Goal: Task Accomplishment & Management: Use online tool/utility

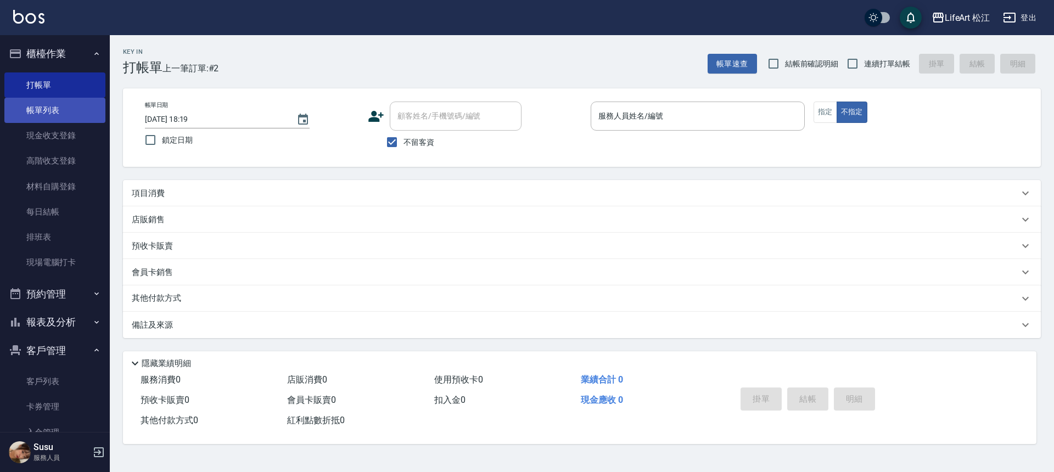
click at [71, 115] on link "帳單列表" at bounding box center [54, 110] width 101 height 25
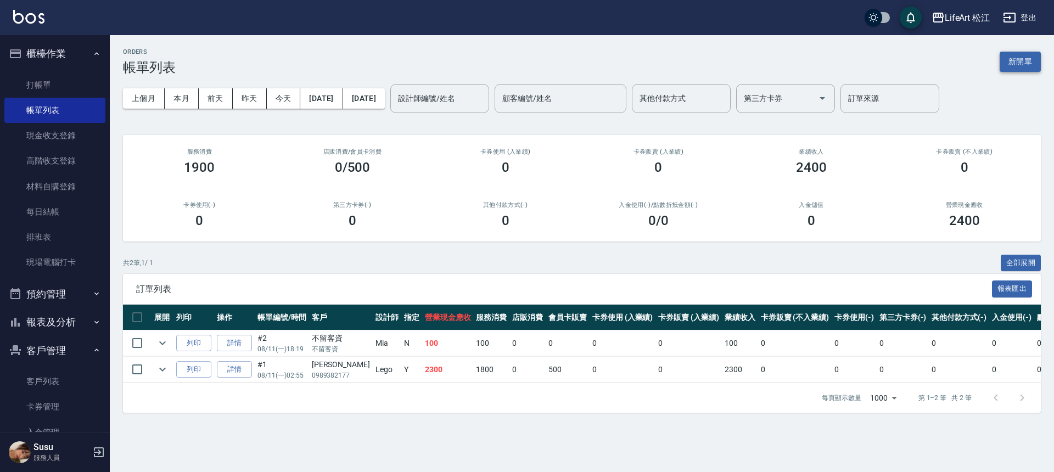
click at [1010, 62] on button "新開單" at bounding box center [1019, 62] width 41 height 20
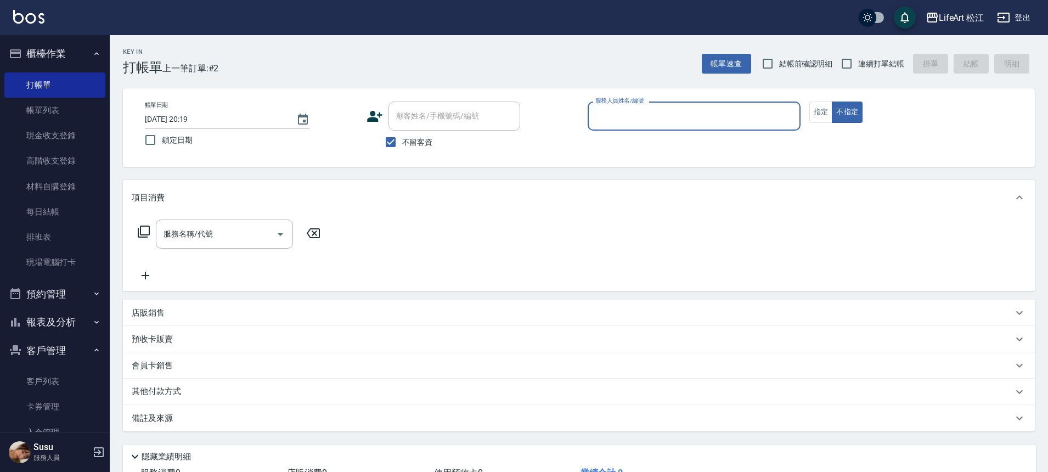
click at [612, 123] on input "服務人員姓名/編號" at bounding box center [694, 115] width 203 height 19
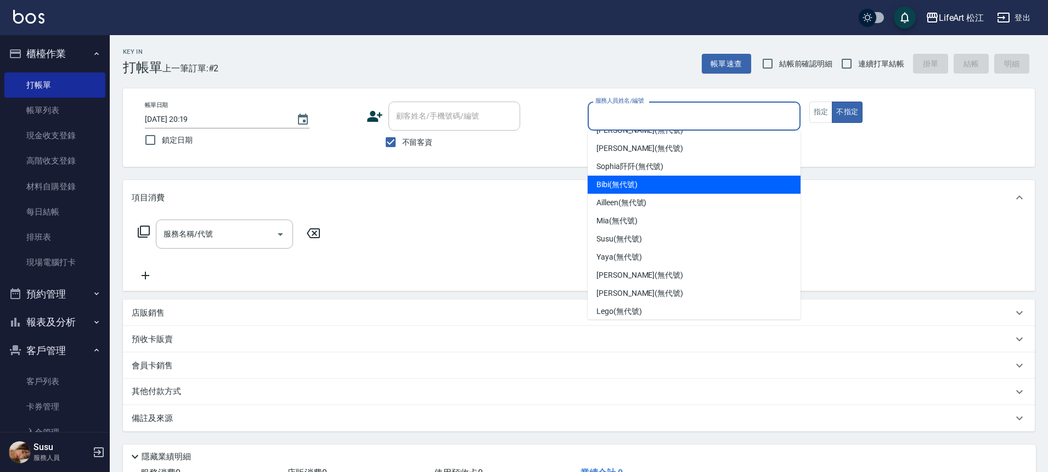
scroll to position [128, 0]
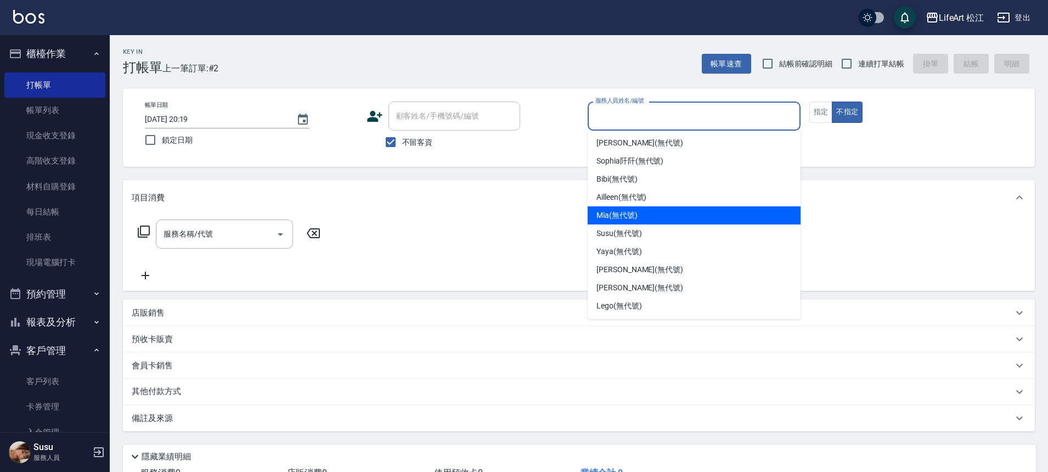
click at [628, 218] on span "Mia (無代號)" at bounding box center [617, 216] width 41 height 12
type input "Mia(無代號)"
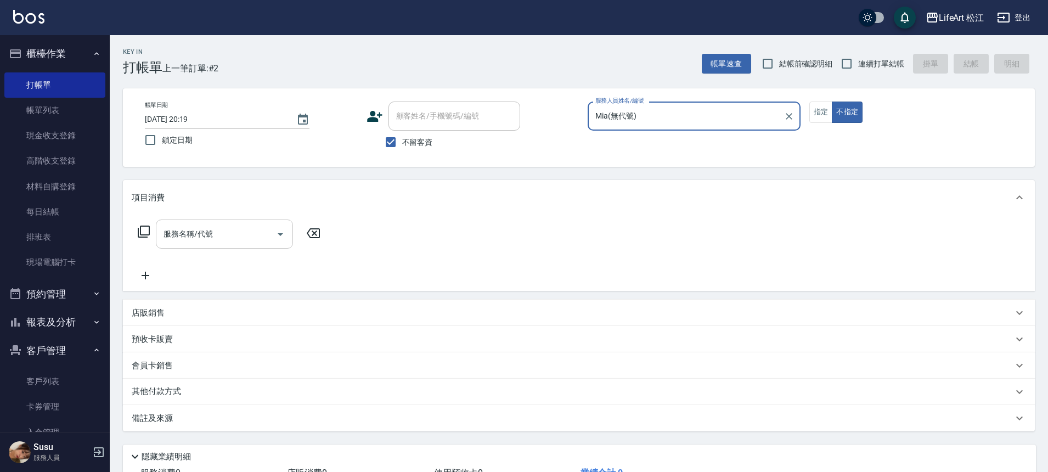
click at [241, 231] on input "服務名稱/代號" at bounding box center [216, 233] width 111 height 19
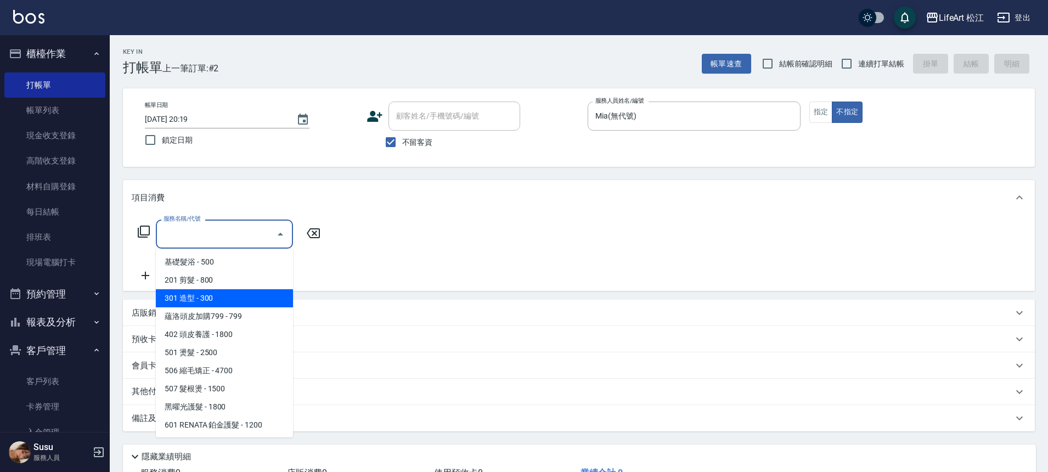
click at [242, 285] on span "201 剪髮 - 800" at bounding box center [224, 280] width 137 height 18
type input "201 剪髮(201)"
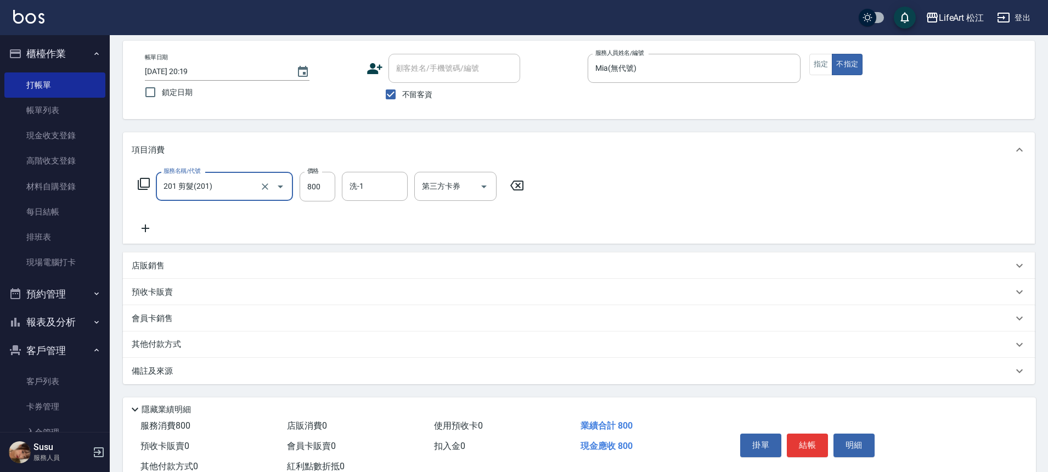
scroll to position [84, 0]
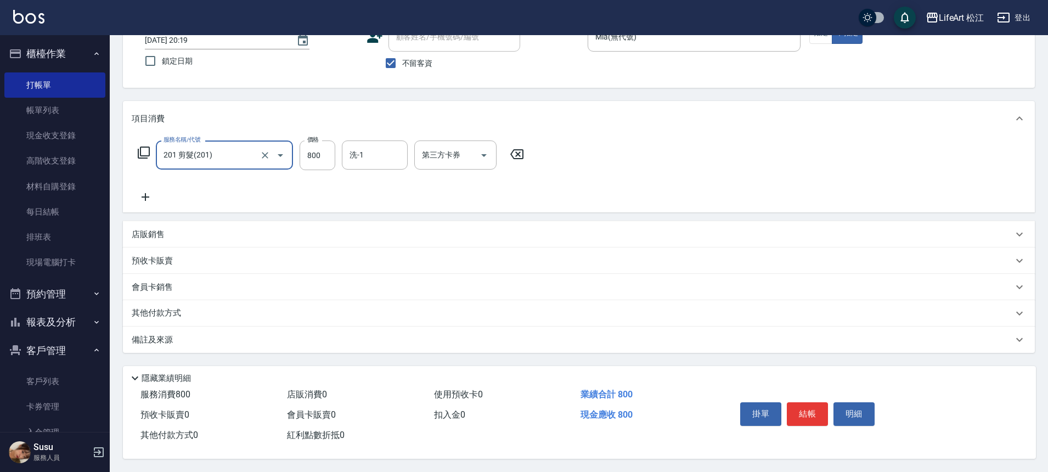
click at [164, 334] on p "備註及來源" at bounding box center [152, 340] width 41 height 12
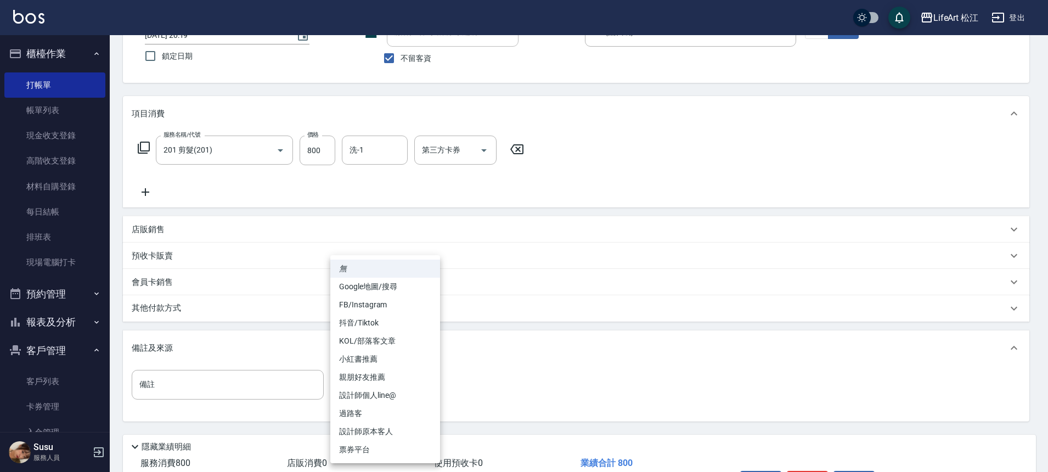
drag, startPoint x: 377, startPoint y: 386, endPoint x: 389, endPoint y: 388, distance: 11.6
click at [379, 386] on body "LifeArt 松江 登出 櫃檯作業 打帳單 帳單列表 現金收支登錄 高階收支登錄 材料自購登錄 每日結帳 排班表 現場電腦打卡 預約管理 預約管理 單日預約…" at bounding box center [524, 228] width 1048 height 625
click at [380, 418] on li "過路客" at bounding box center [385, 413] width 110 height 18
type input "過路客"
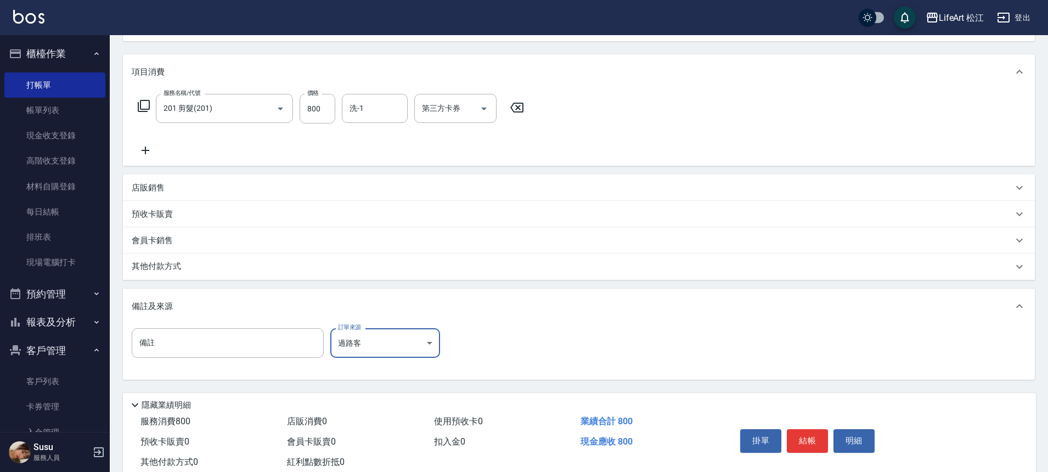
scroll to position [158, 0]
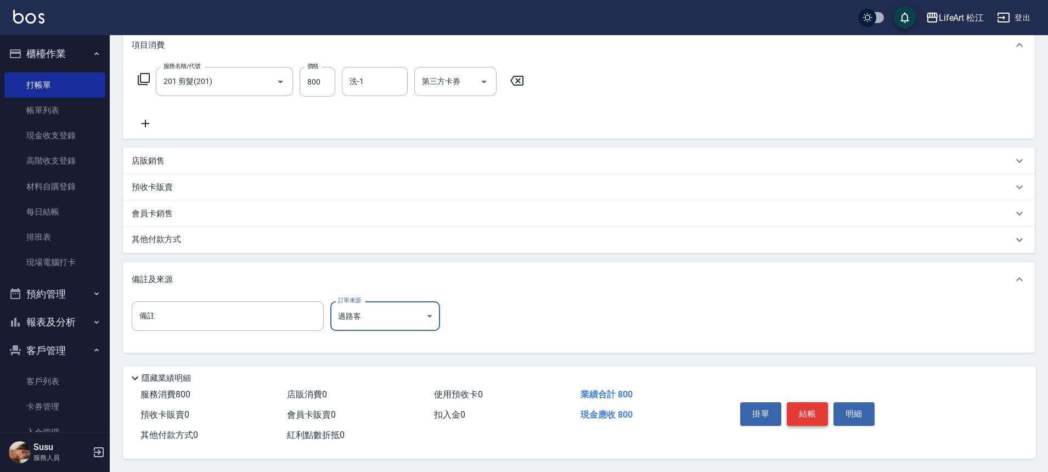
click at [818, 410] on button "結帳" at bounding box center [807, 413] width 41 height 23
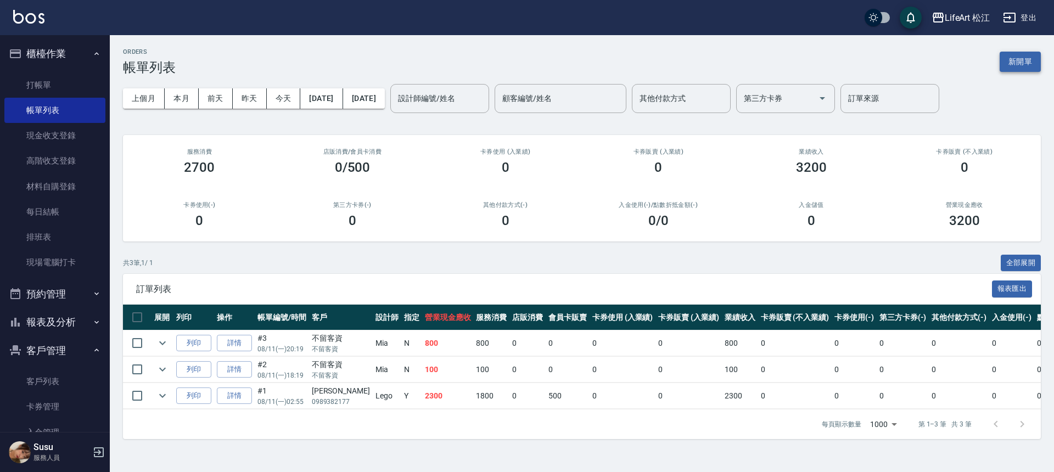
click at [1021, 69] on button "新開單" at bounding box center [1019, 62] width 41 height 20
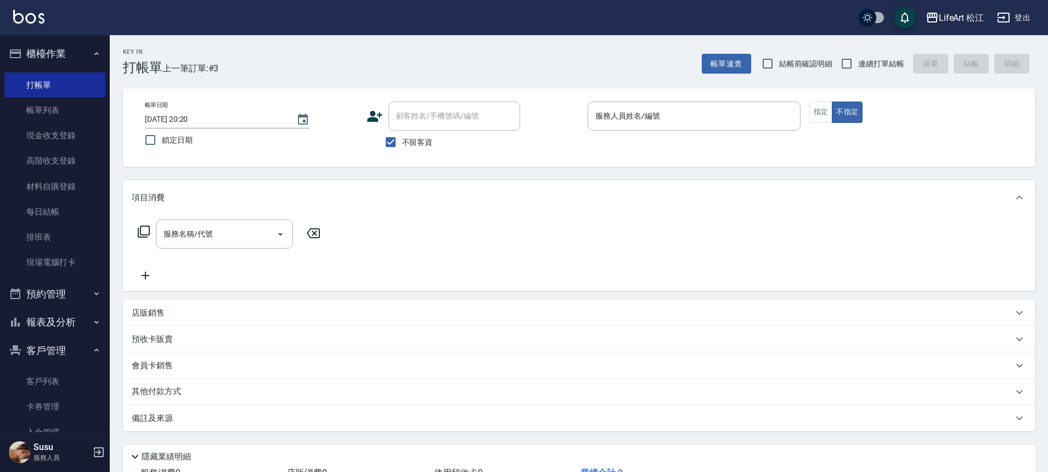
click at [413, 144] on span "不留客資" at bounding box center [417, 143] width 31 height 12
click at [402, 144] on input "不留客資" at bounding box center [390, 142] width 23 height 23
checkbox input "false"
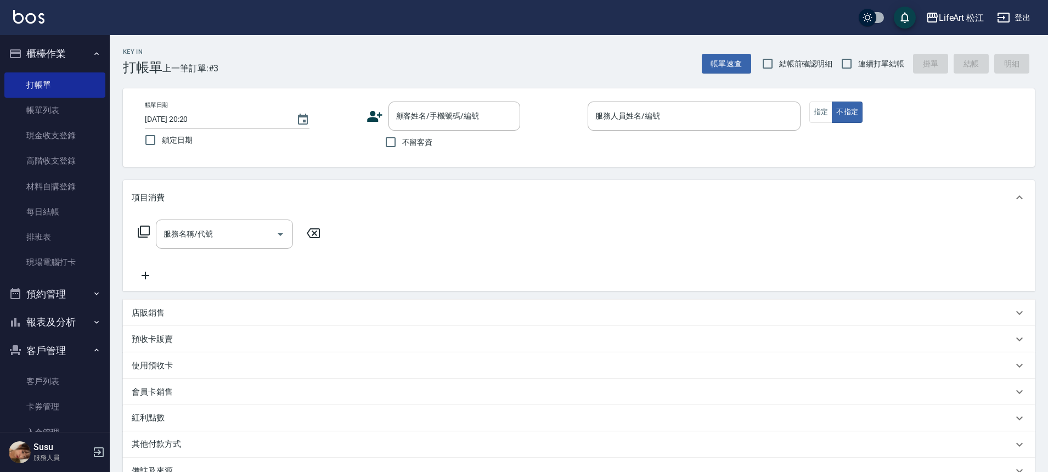
click at [619, 117] on input "服務人員姓名/編號" at bounding box center [694, 115] width 203 height 19
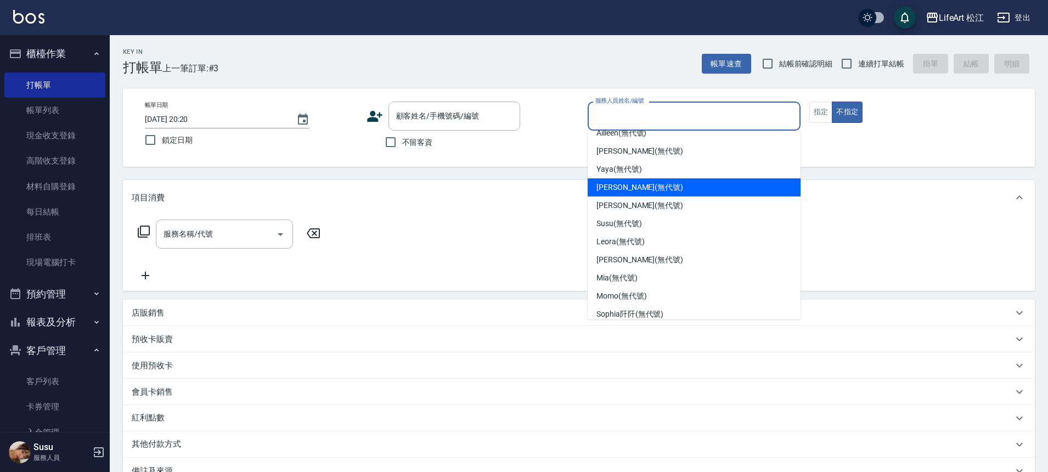
scroll to position [128, 0]
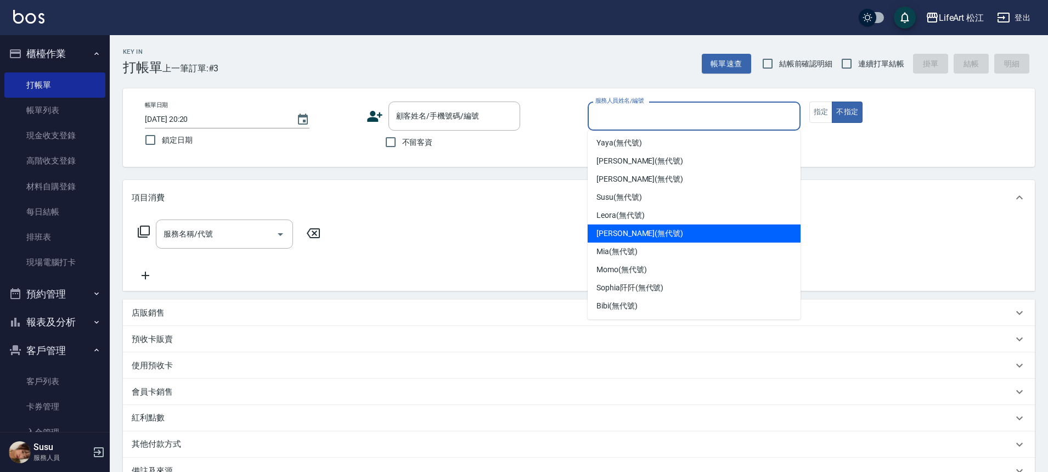
click at [625, 244] on div "Mia (無代號)" at bounding box center [694, 252] width 213 height 18
type input "Mia(無代號)"
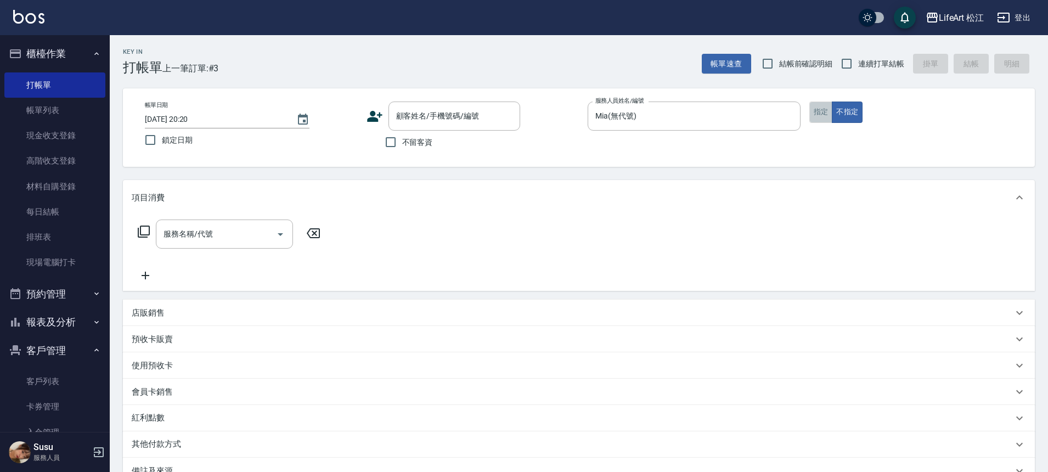
click at [814, 114] on button "指定" at bounding box center [822, 112] width 24 height 21
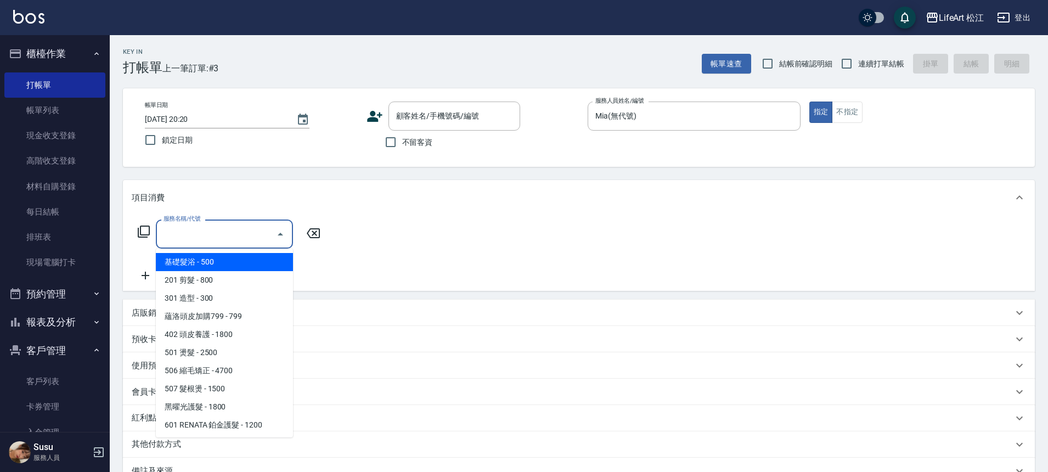
click at [162, 242] on input "服務名稱/代號" at bounding box center [216, 233] width 111 height 19
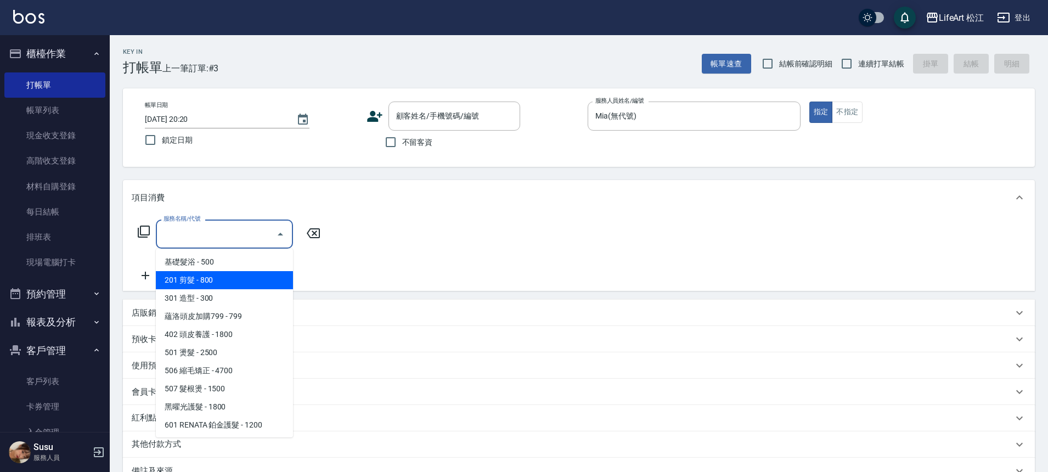
click at [180, 277] on span "201 剪髮 - 800" at bounding box center [224, 280] width 137 height 18
type input "201 剪髮(201)"
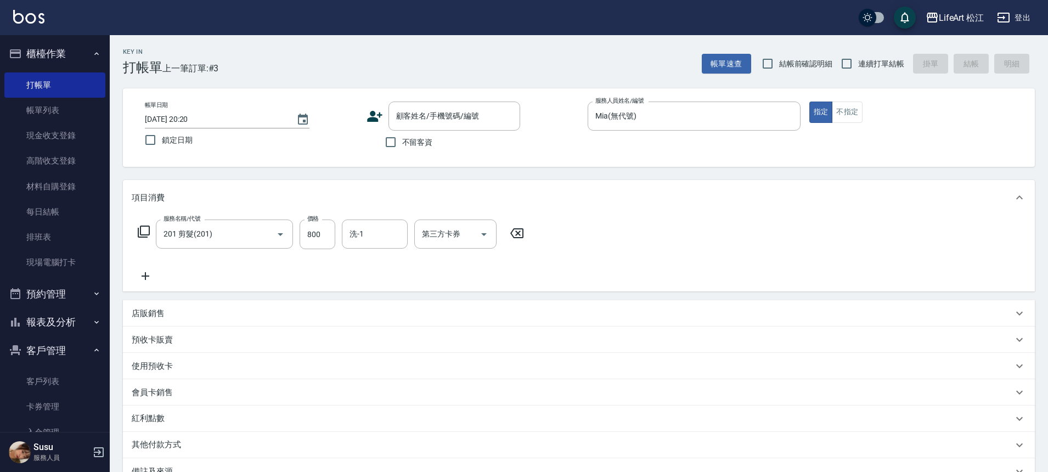
click at [148, 277] on icon at bounding box center [145, 275] width 27 height 13
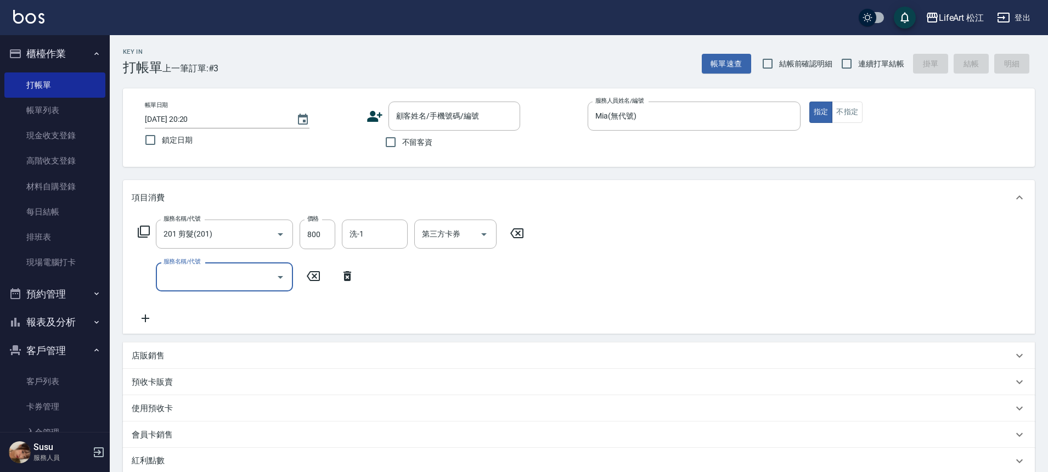
click at [190, 276] on input "服務名稱/代號" at bounding box center [216, 276] width 111 height 19
type input "1"
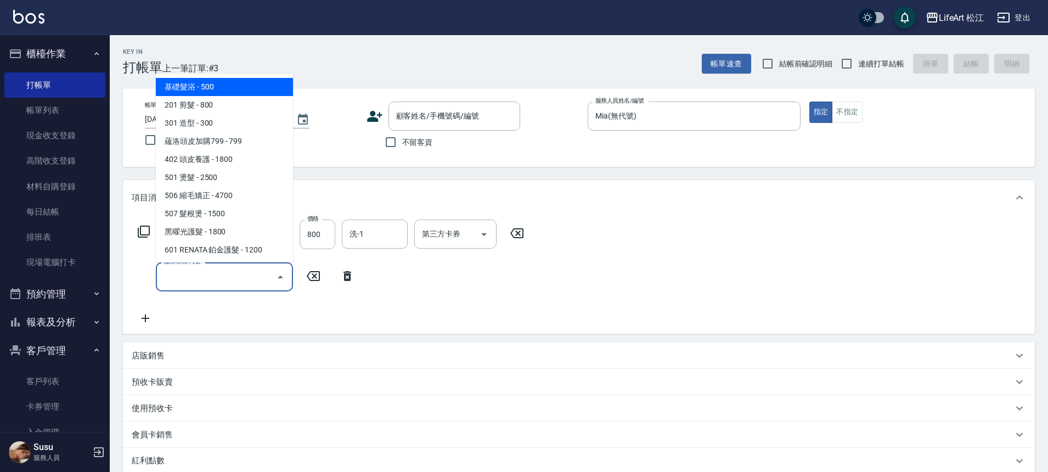
click at [239, 274] on input "服務名稱/代號" at bounding box center [216, 276] width 111 height 19
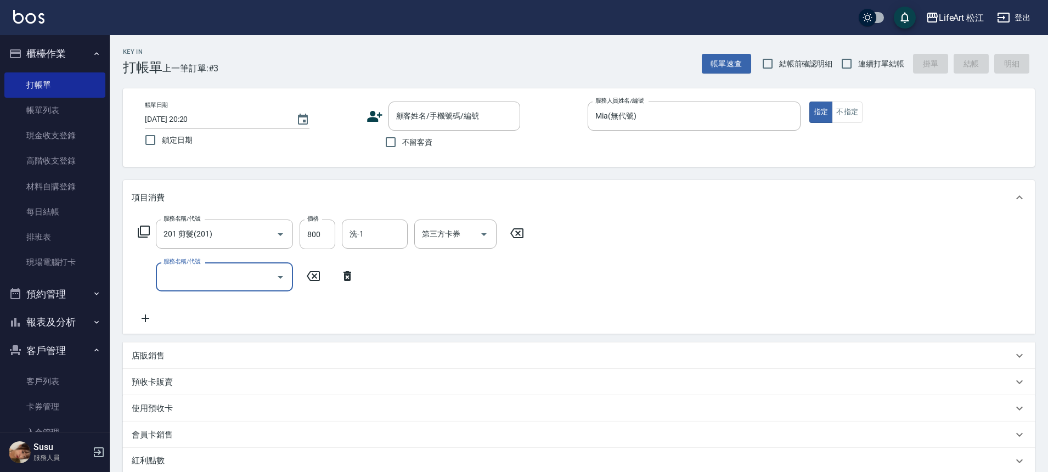
click at [239, 274] on input "服務名稱/代號" at bounding box center [216, 276] width 111 height 19
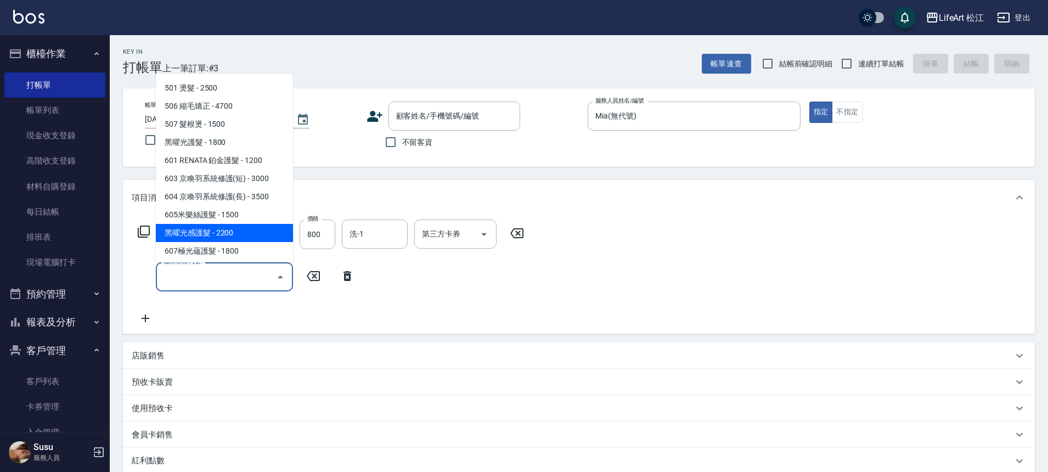
scroll to position [112, 0]
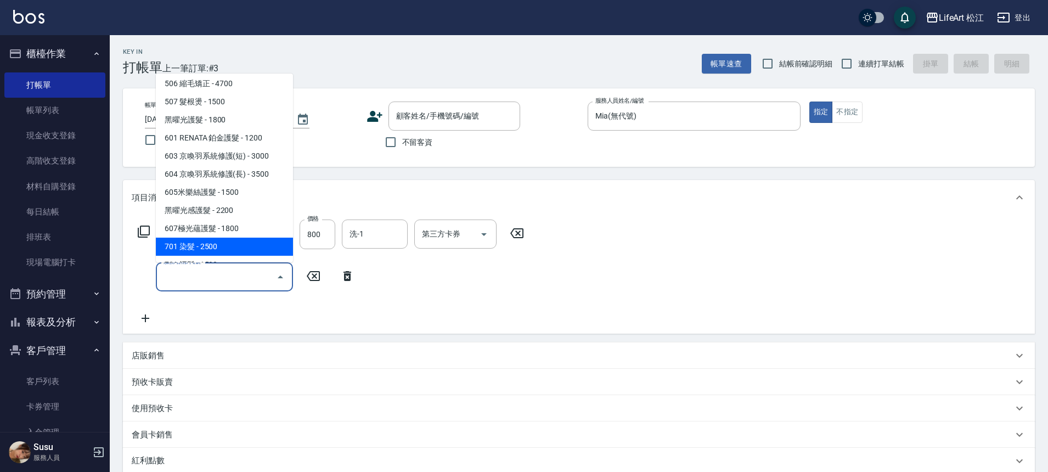
click at [224, 239] on span "701 染髮 - 2500" at bounding box center [224, 247] width 137 height 18
type input "701 染髮(701)"
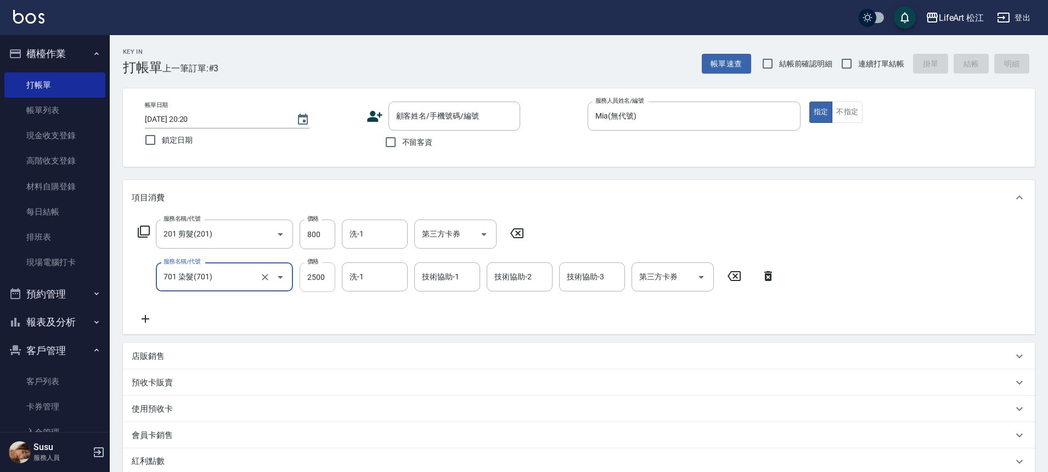
click at [331, 279] on input "2500" at bounding box center [318, 277] width 36 height 30
type input "1980"
click at [146, 316] on icon at bounding box center [145, 318] width 27 height 13
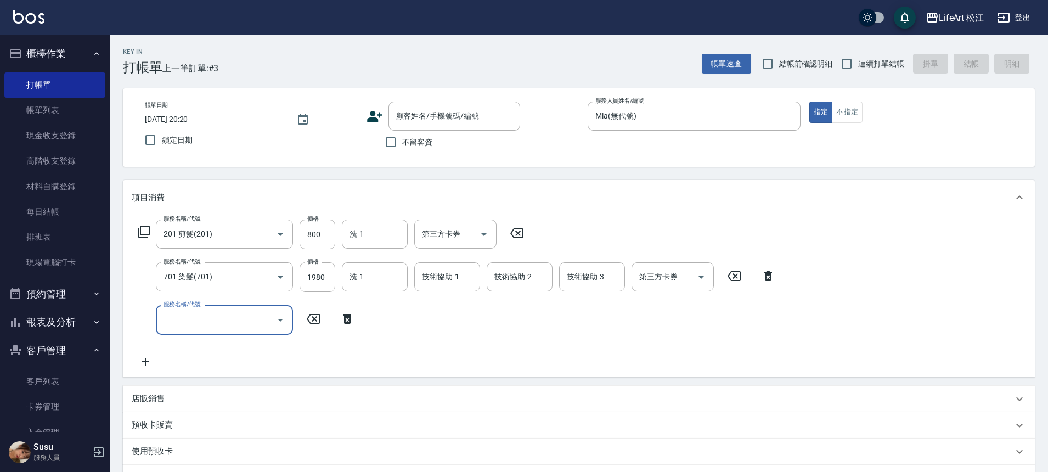
click at [183, 315] on input "服務名稱/代號" at bounding box center [216, 319] width 111 height 19
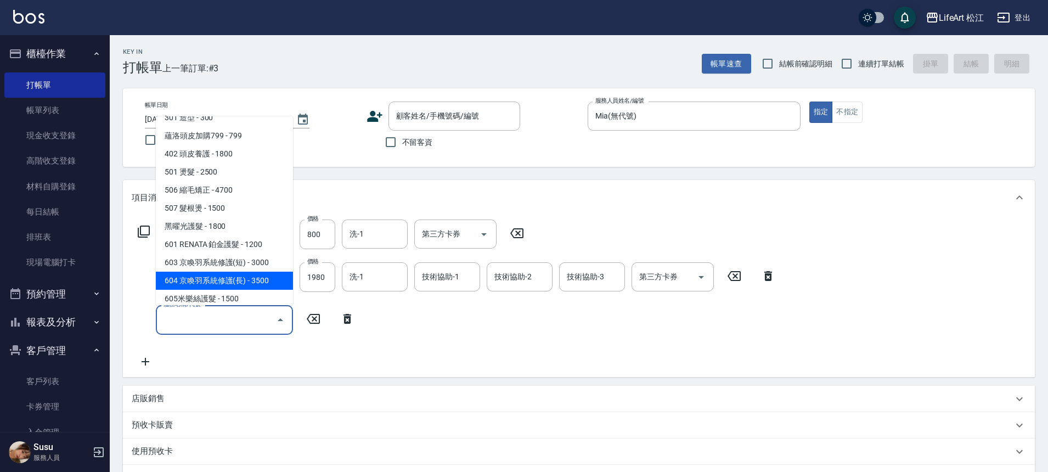
scroll to position [71, 0]
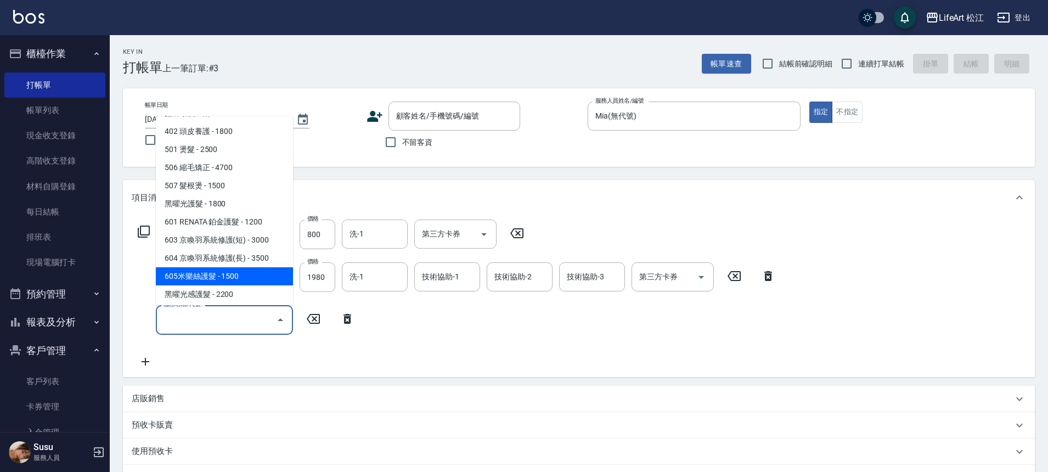
click at [224, 278] on span "605米樂絲護髮 - 1500" at bounding box center [224, 276] width 137 height 18
type input "605米樂絲護髮(605)"
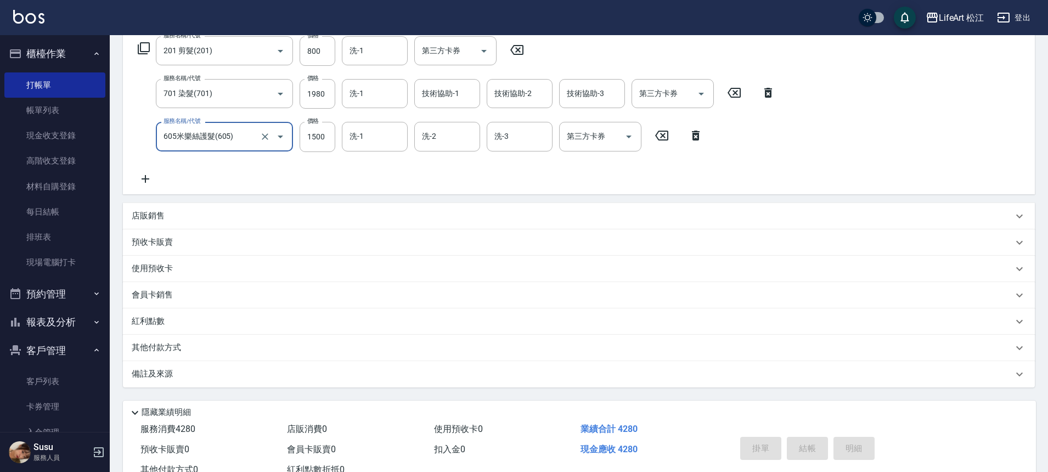
scroll to position [223, 0]
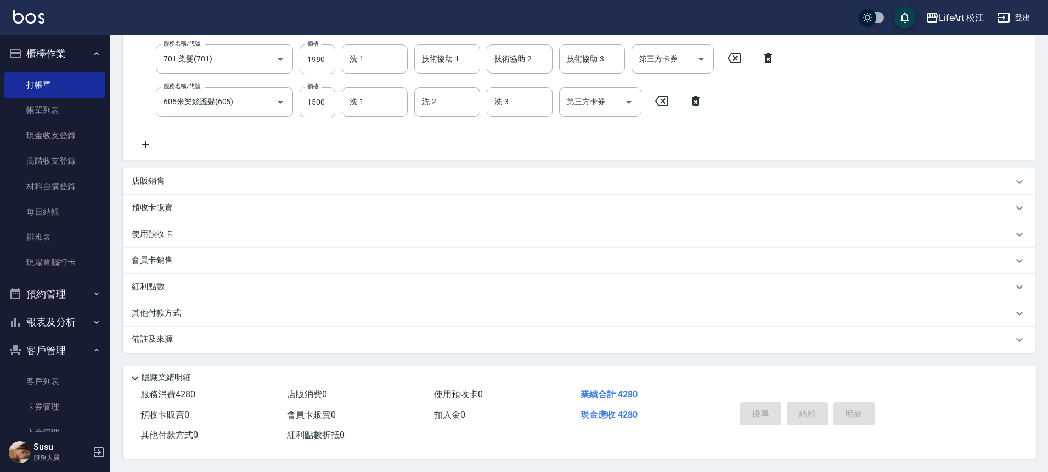
click at [160, 338] on p "備註及來源" at bounding box center [152, 340] width 41 height 12
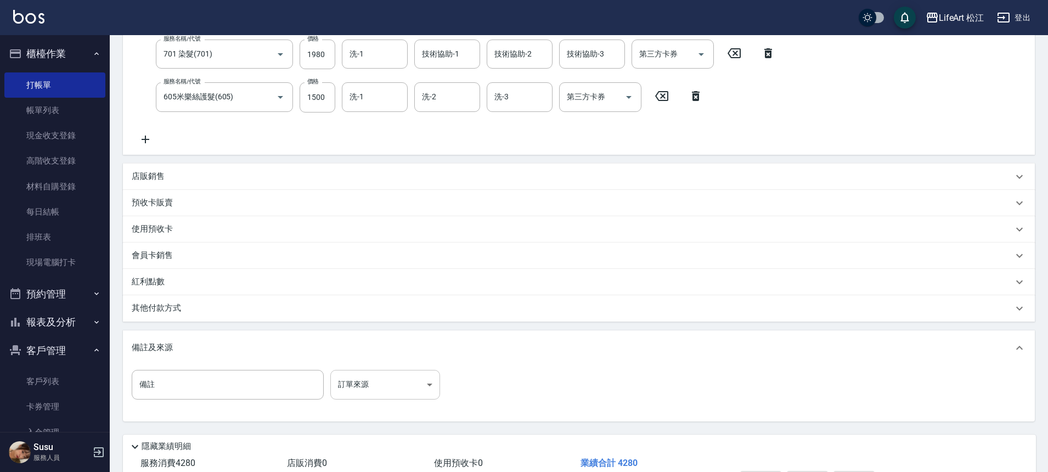
click at [368, 381] on body "LifeArt 松江 登出 櫃檯作業 打帳單 帳單列表 現金收支登錄 高階收支登錄 材料自購登錄 每日結帳 排班表 現場電腦打卡 預約管理 預約管理 單日預約…" at bounding box center [524, 158] width 1048 height 763
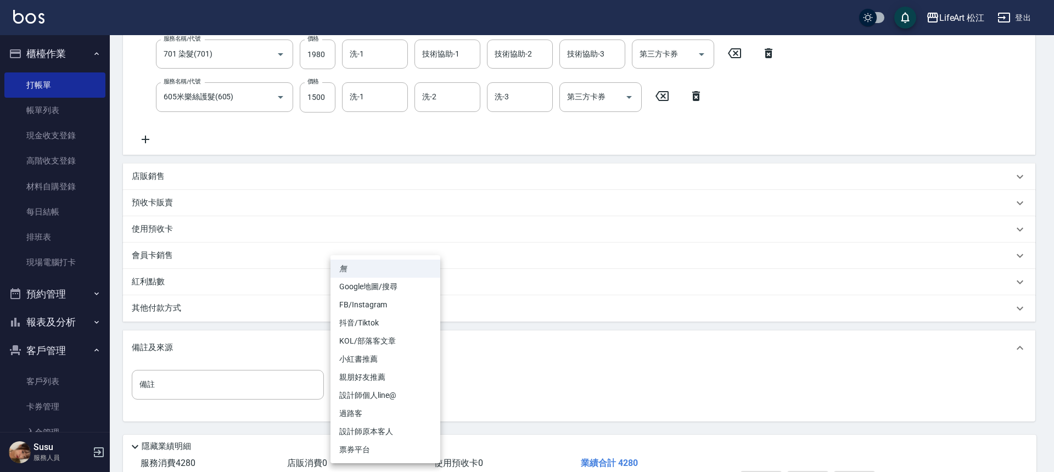
click at [389, 397] on li "設計師個人line@" at bounding box center [385, 395] width 110 height 18
type input "設計師個人line@"
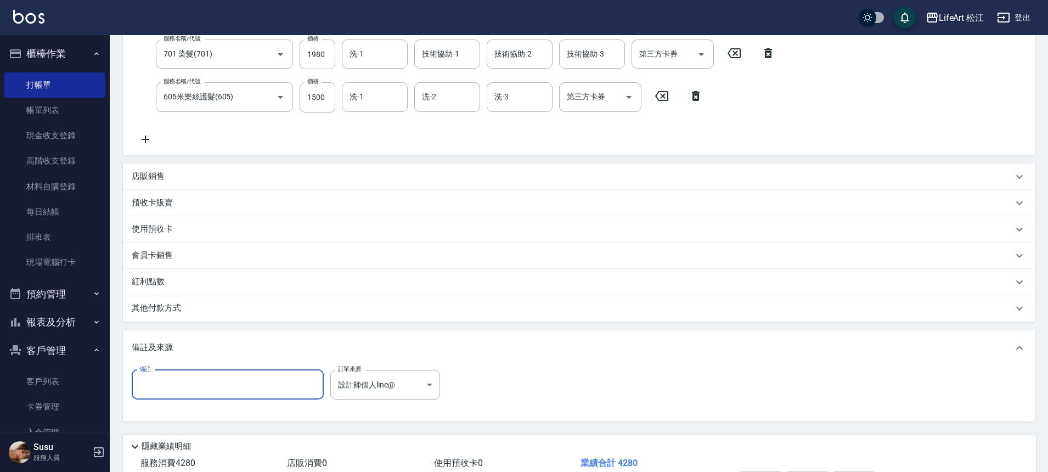
click at [234, 386] on input "備註" at bounding box center [228, 385] width 192 height 30
type input "g"
type input "ㄎ"
type input "回流"
click at [162, 307] on p "其他付款方式" at bounding box center [159, 308] width 55 height 12
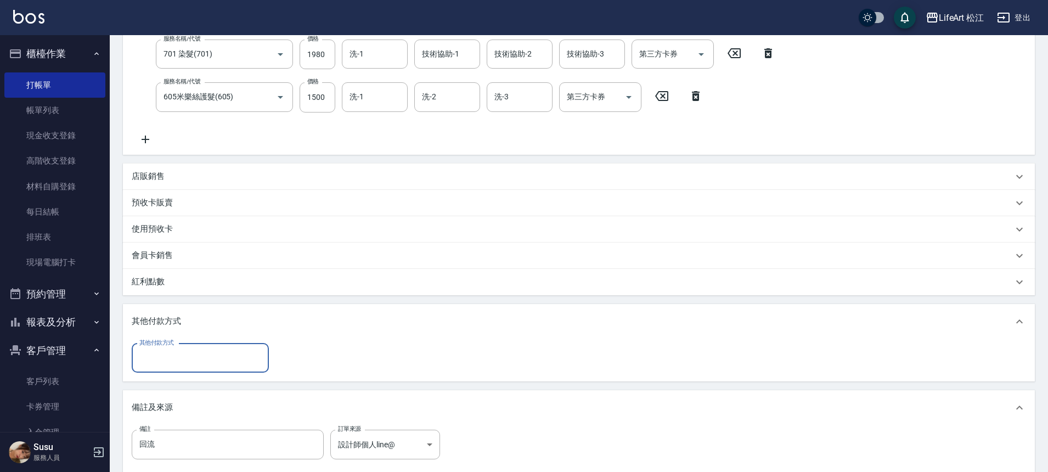
scroll to position [1, 0]
click at [176, 354] on input "其他付款方式" at bounding box center [200, 358] width 127 height 19
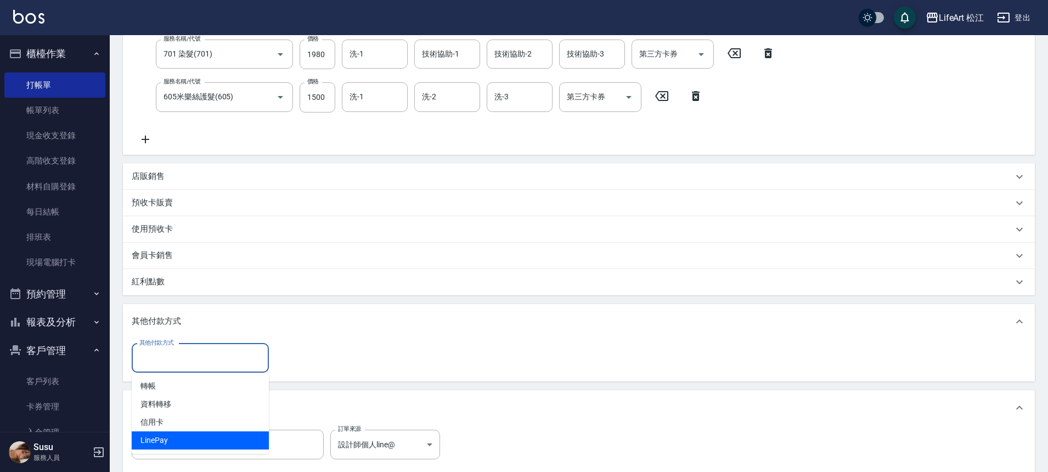
click at [168, 439] on span "LinePay" at bounding box center [200, 440] width 137 height 18
type input "LinePay"
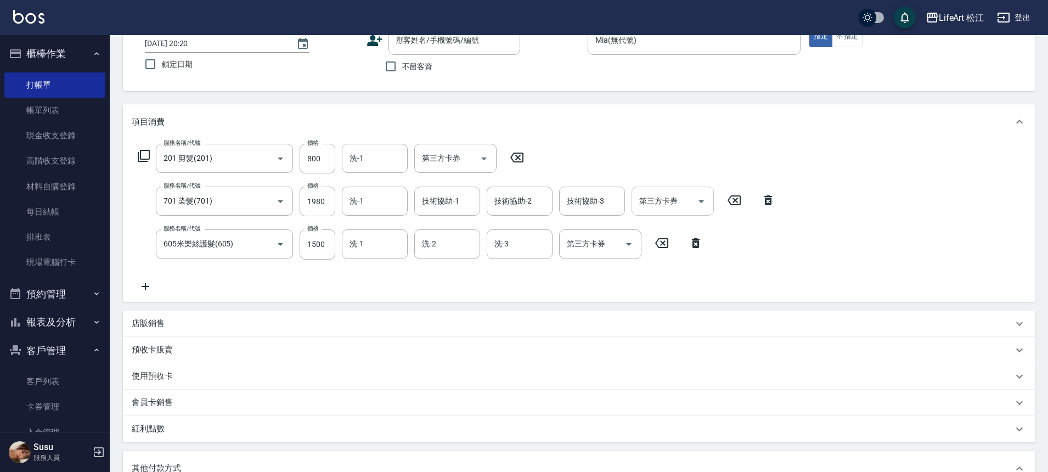
scroll to position [0, 0]
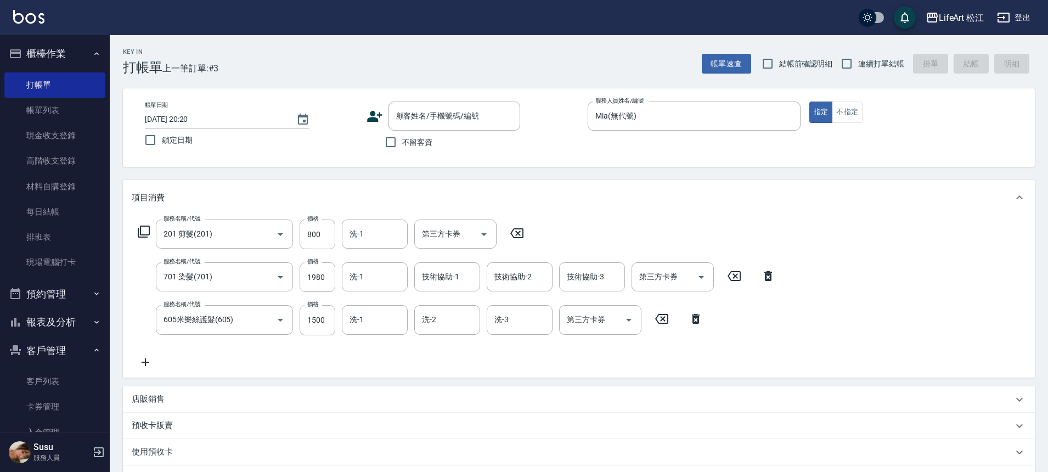
type input "4280"
click at [430, 144] on span "不留客資" at bounding box center [417, 143] width 31 height 12
click at [402, 144] on input "不留客資" at bounding box center [390, 142] width 23 height 23
checkbox input "true"
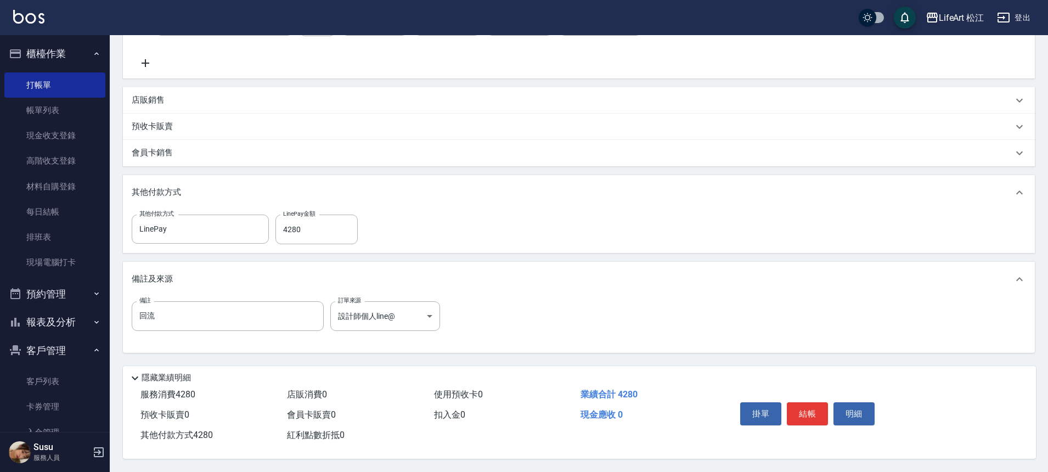
scroll to position [304, 0]
click at [794, 407] on button "結帳" at bounding box center [807, 413] width 41 height 23
